Goal: Find specific page/section: Find specific page/section

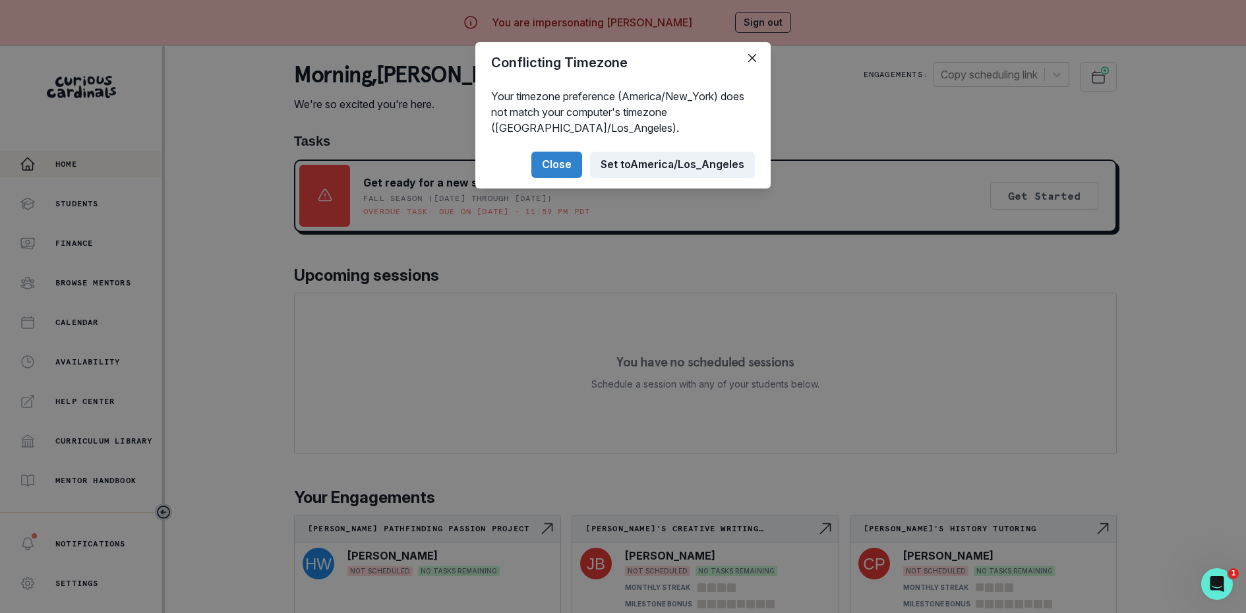
click at [659, 159] on button "Set to [GEOGRAPHIC_DATA]/Los_Angeles" at bounding box center [672, 165] width 165 height 26
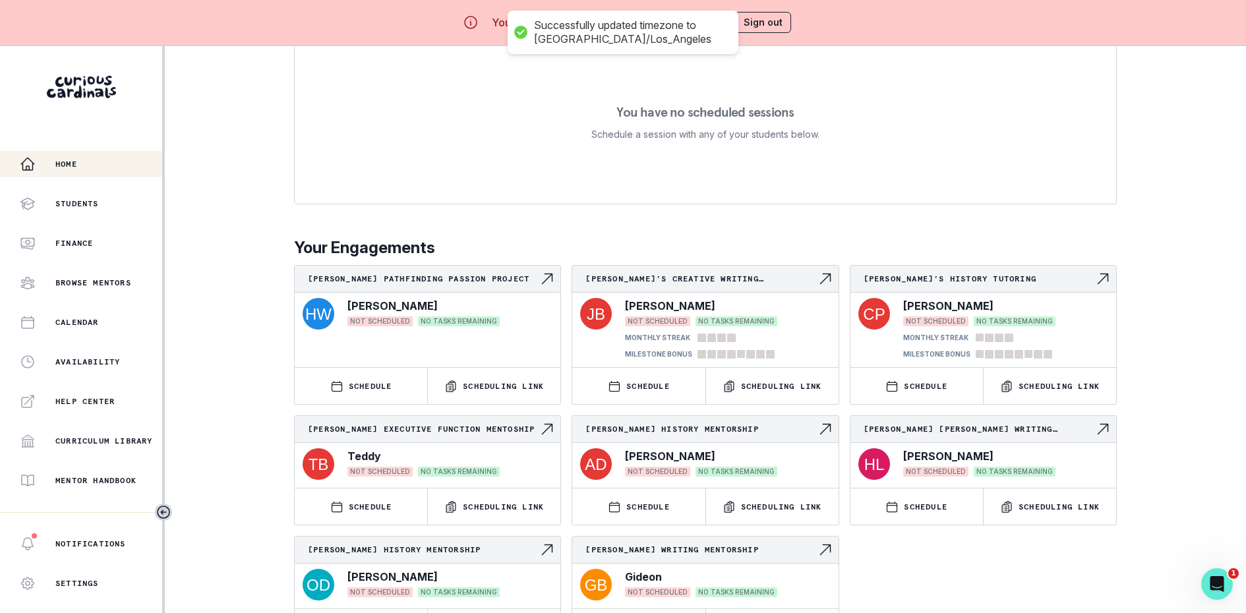
scroll to position [46, 0]
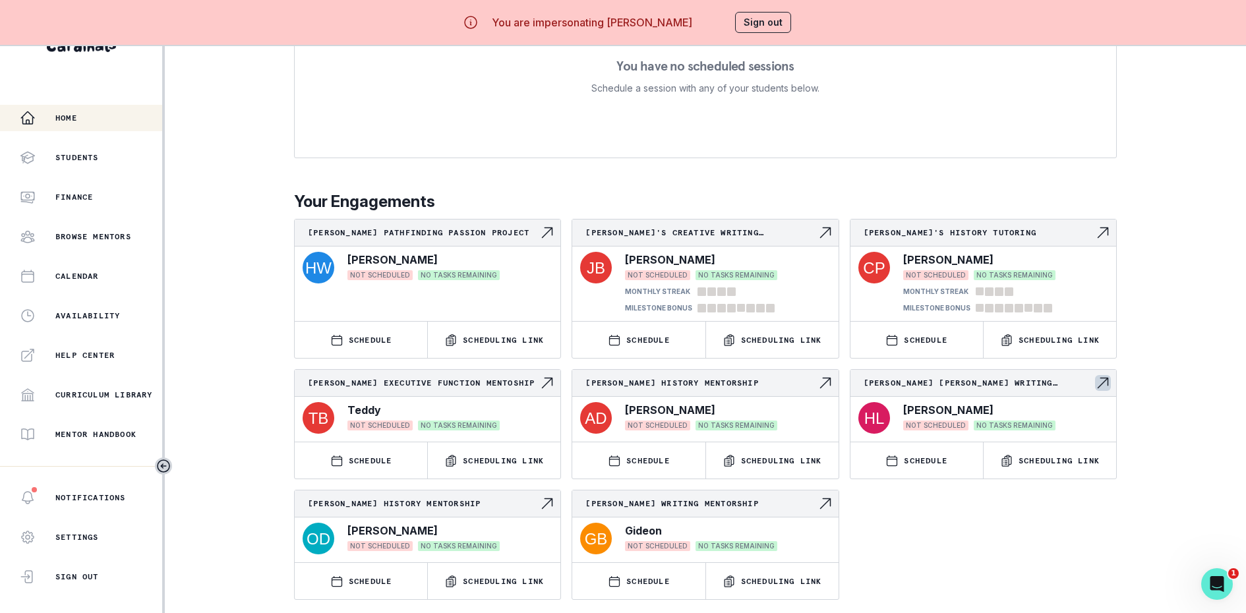
click at [970, 378] on p "[PERSON_NAME] [PERSON_NAME] Writing Academic Mentorship" at bounding box center [979, 383] width 231 height 11
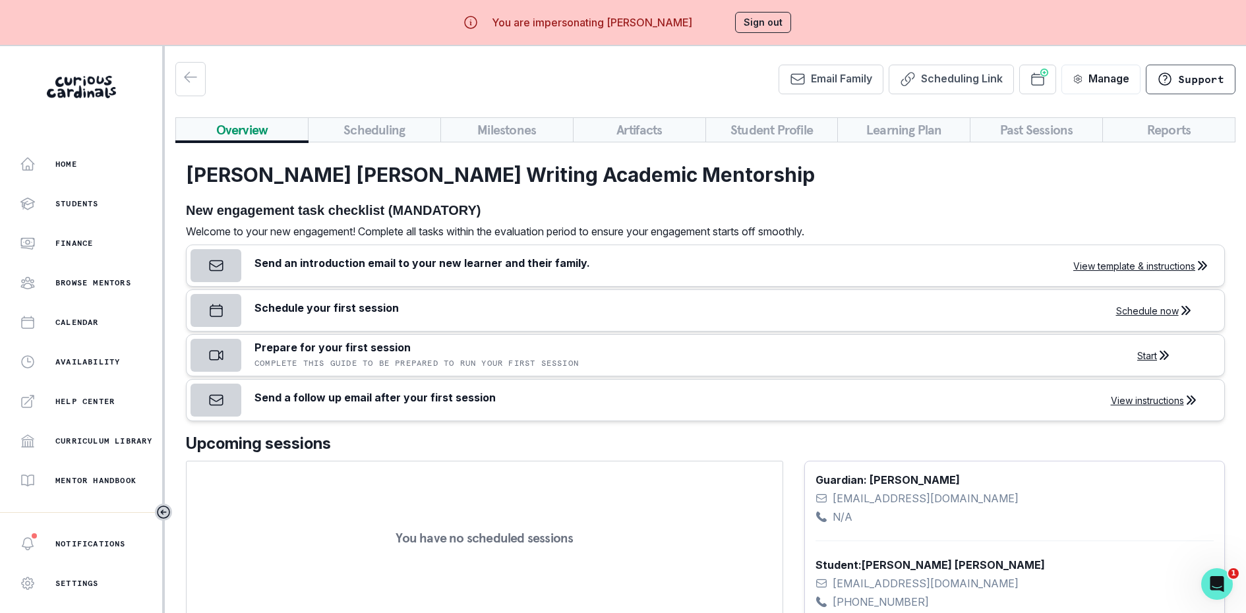
click at [393, 129] on button "Scheduling" at bounding box center [374, 129] width 133 height 25
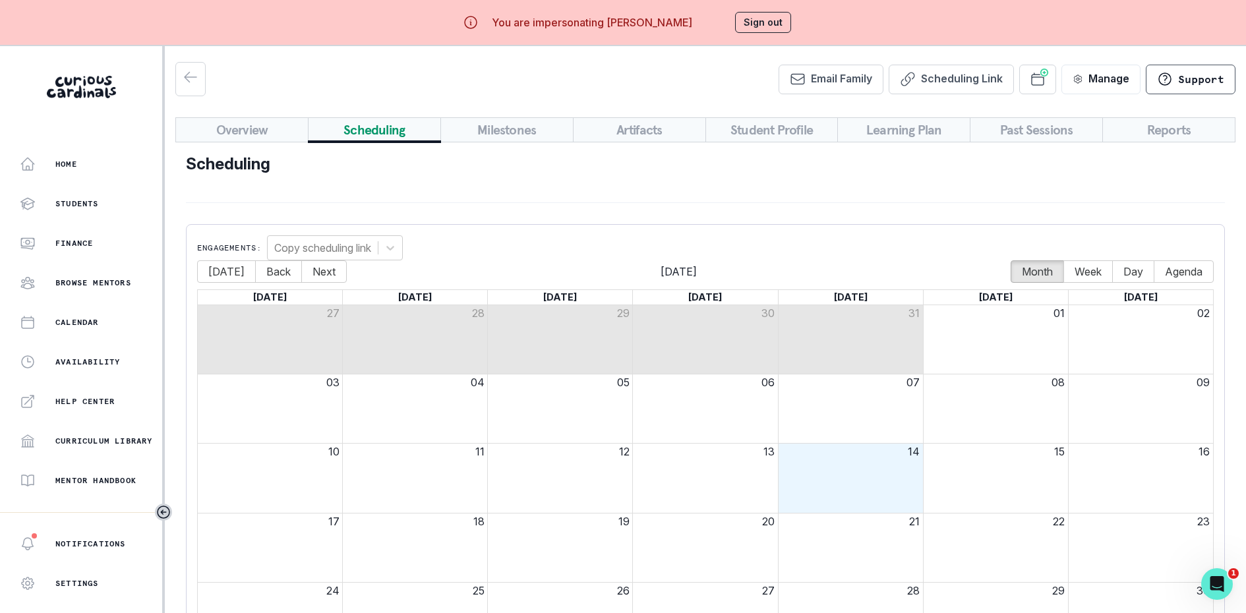
click at [494, 136] on button "Milestones" at bounding box center [506, 129] width 133 height 25
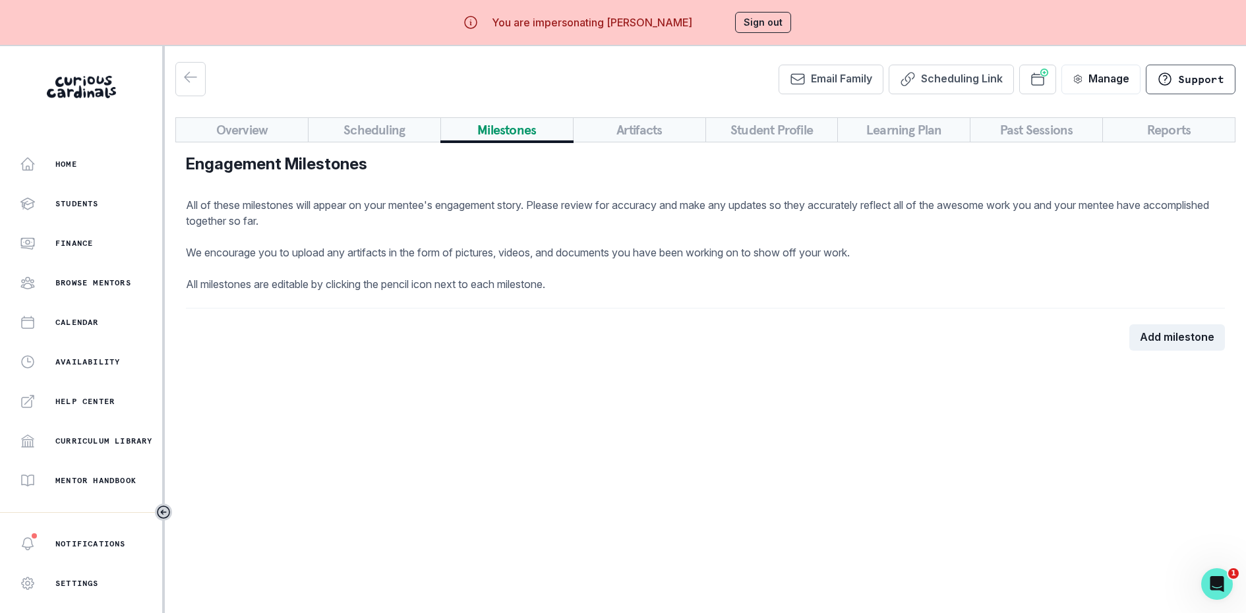
click at [605, 143] on div "Engagement Milestones All of these milestones will appear on your mentee's enga…" at bounding box center [705, 259] width 1060 height 235
click at [757, 135] on button "Student Profile" at bounding box center [771, 129] width 133 height 25
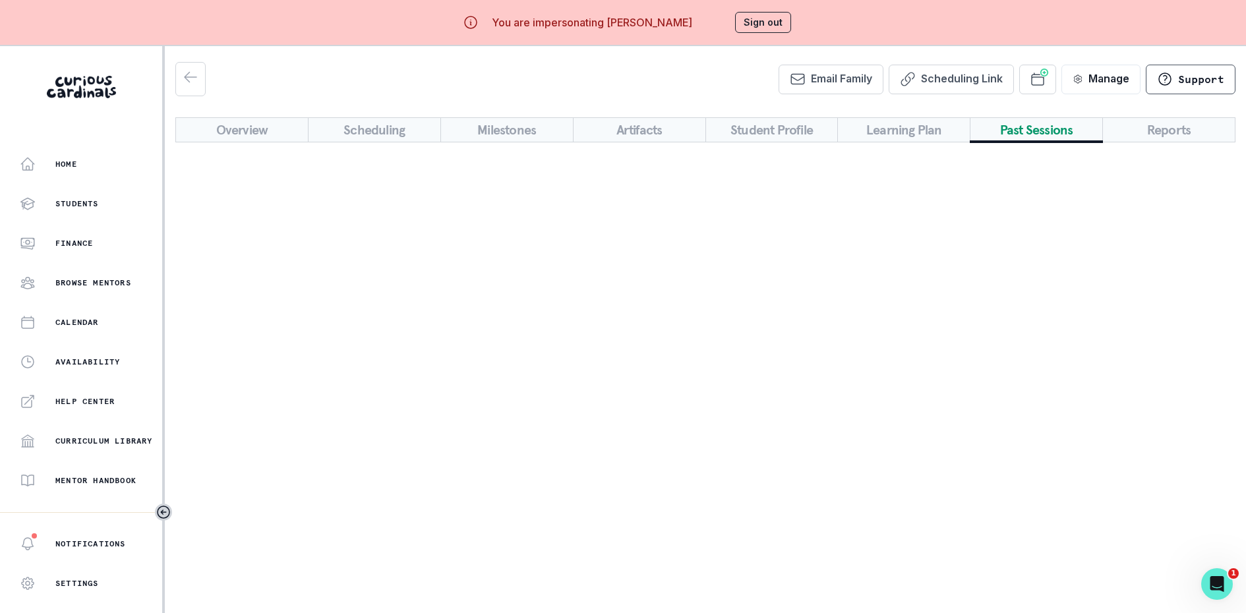
click at [1009, 126] on button "Past Sessions" at bounding box center [1036, 129] width 133 height 25
click at [1148, 140] on div "Overview Scheduling Milestones Artifacts Student Profile Learning Plan Past Ses…" at bounding box center [705, 139] width 1060 height 45
click at [1057, 135] on button "Past Sessions" at bounding box center [1036, 129] width 133 height 25
click at [898, 124] on button "Learning Plan" at bounding box center [903, 129] width 133 height 25
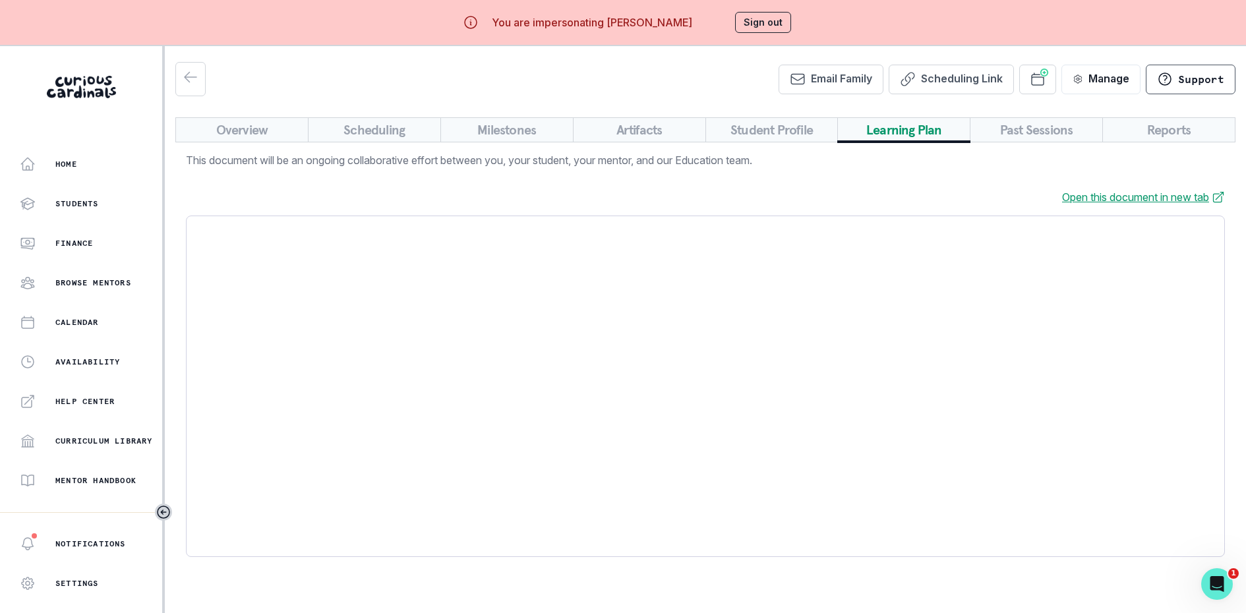
click at [775, 125] on button "Student Profile" at bounding box center [771, 129] width 133 height 25
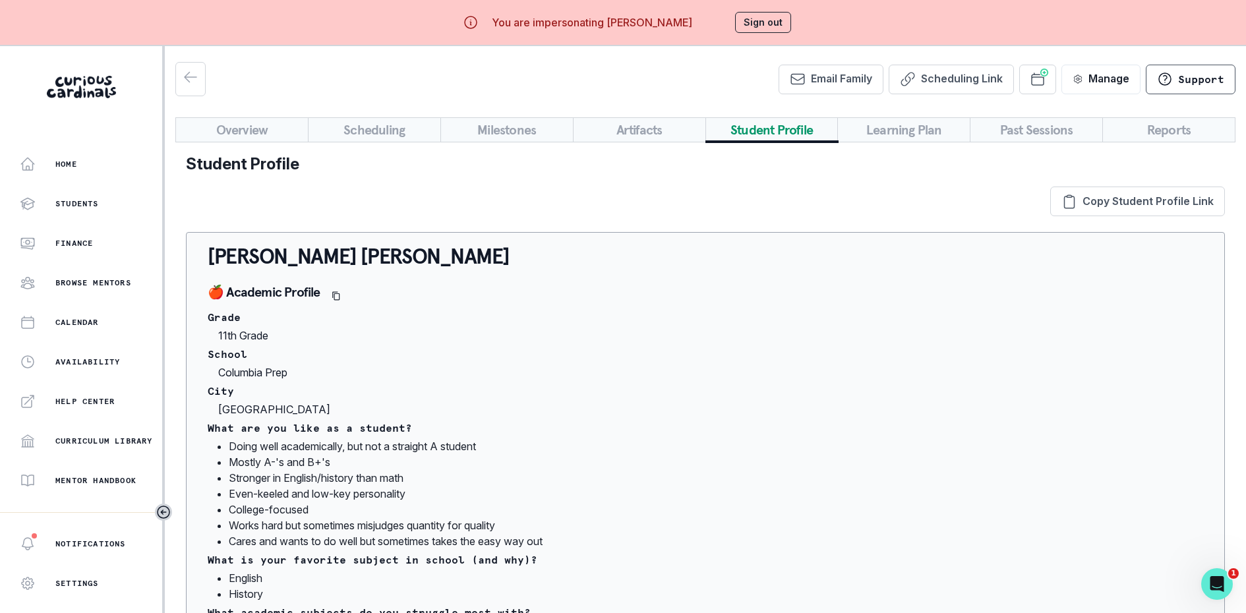
click at [613, 128] on button "Artifacts" at bounding box center [639, 129] width 133 height 25
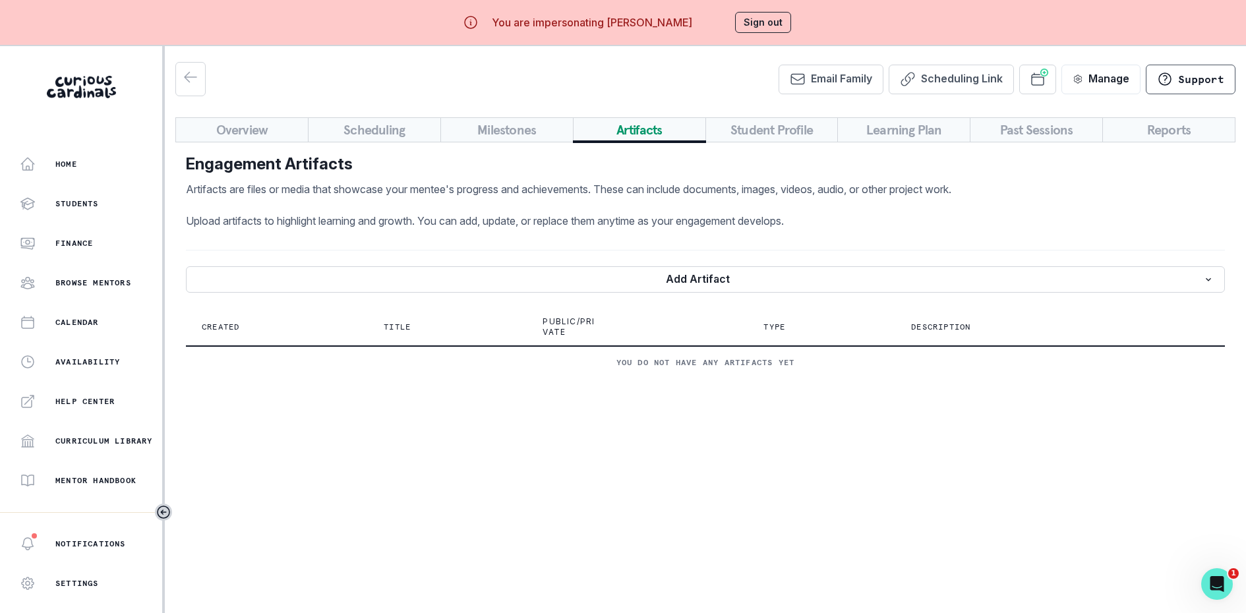
click at [757, 125] on button "Student Profile" at bounding box center [771, 129] width 133 height 25
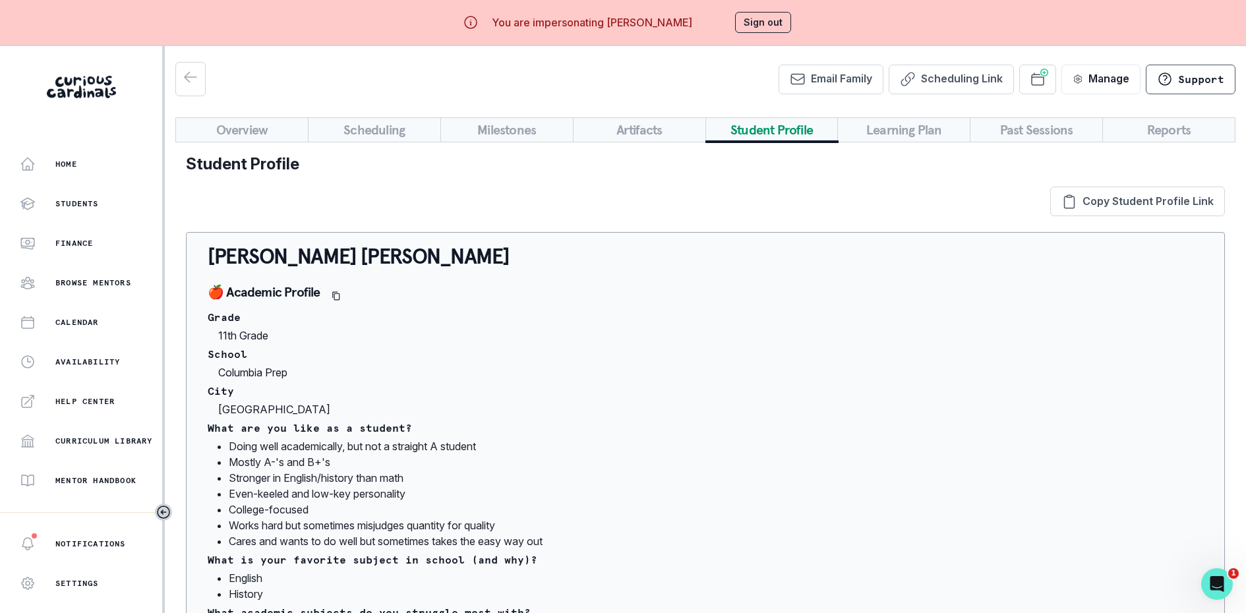
click at [236, 118] on button "Overview" at bounding box center [241, 129] width 133 height 25
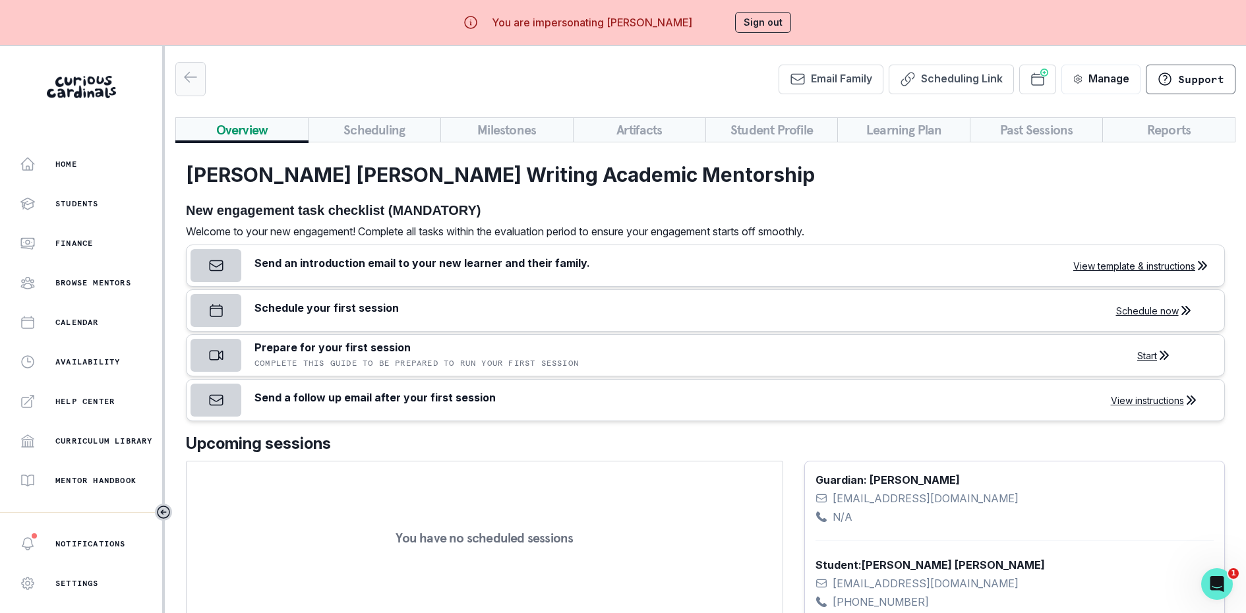
click at [177, 73] on button "button" at bounding box center [190, 79] width 30 height 34
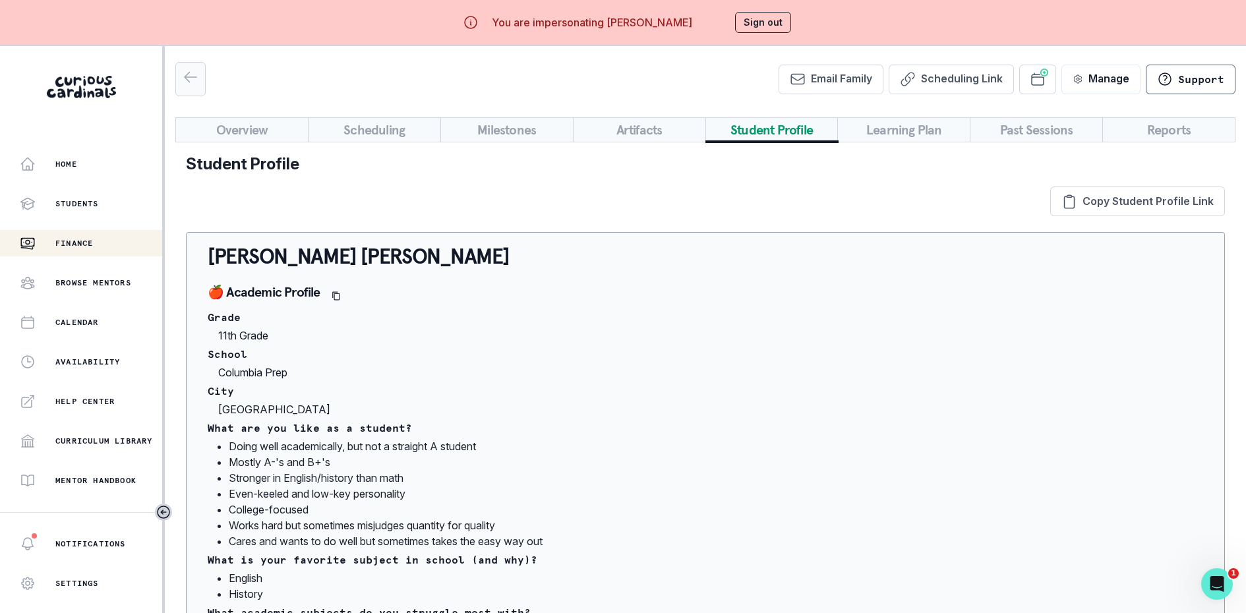
scroll to position [46, 0]
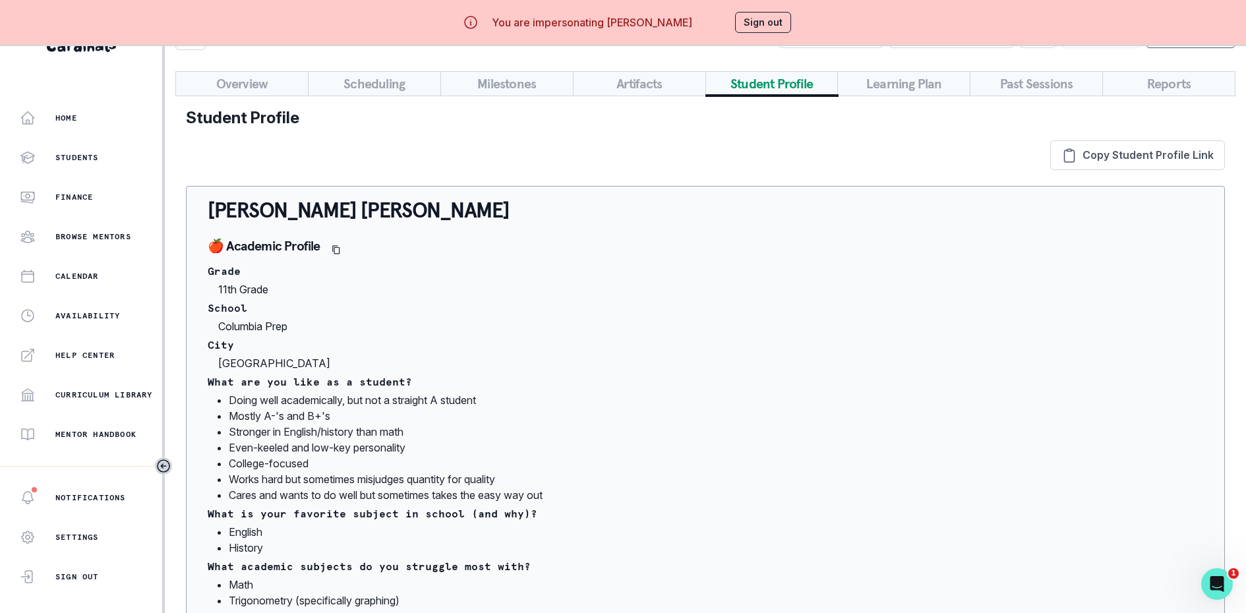
click at [775, 13] on button "Sign out" at bounding box center [763, 22] width 56 height 21
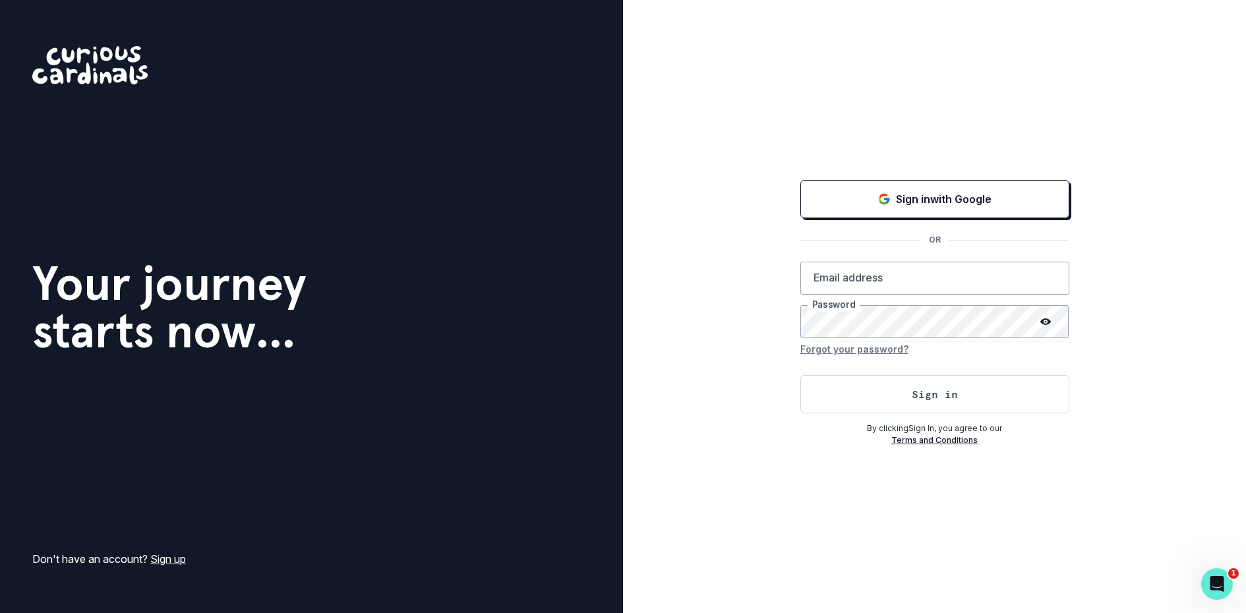
click at [856, 219] on div "Sign in with Google OR Email address Password Forgot your password? Sign in By …" at bounding box center [934, 311] width 269 height 269
click at [872, 209] on button "Sign in with Google" at bounding box center [934, 199] width 269 height 38
